Goal: Transaction & Acquisition: Purchase product/service

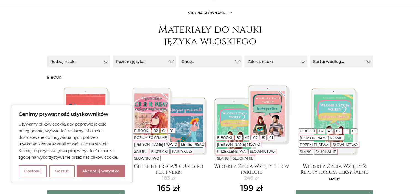
scroll to position [57, 0]
click at [93, 172] on button "Akceptuj wszystko" at bounding box center [101, 171] width 48 height 12
checkbox input "true"
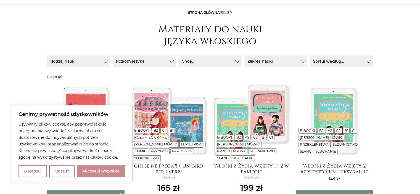
checkbox input "true"
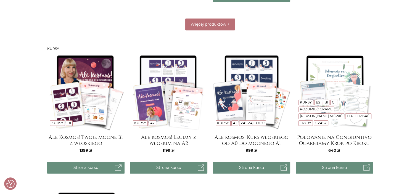
scroll to position [0, 0]
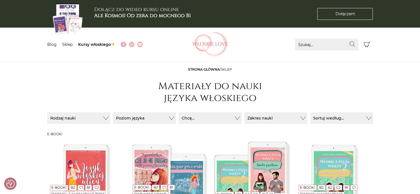
click at [78, 176] on img at bounding box center [85, 177] width 77 height 77
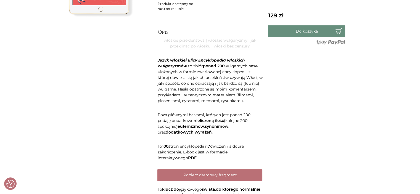
scroll to position [163, 0]
